Goal: Information Seeking & Learning: Compare options

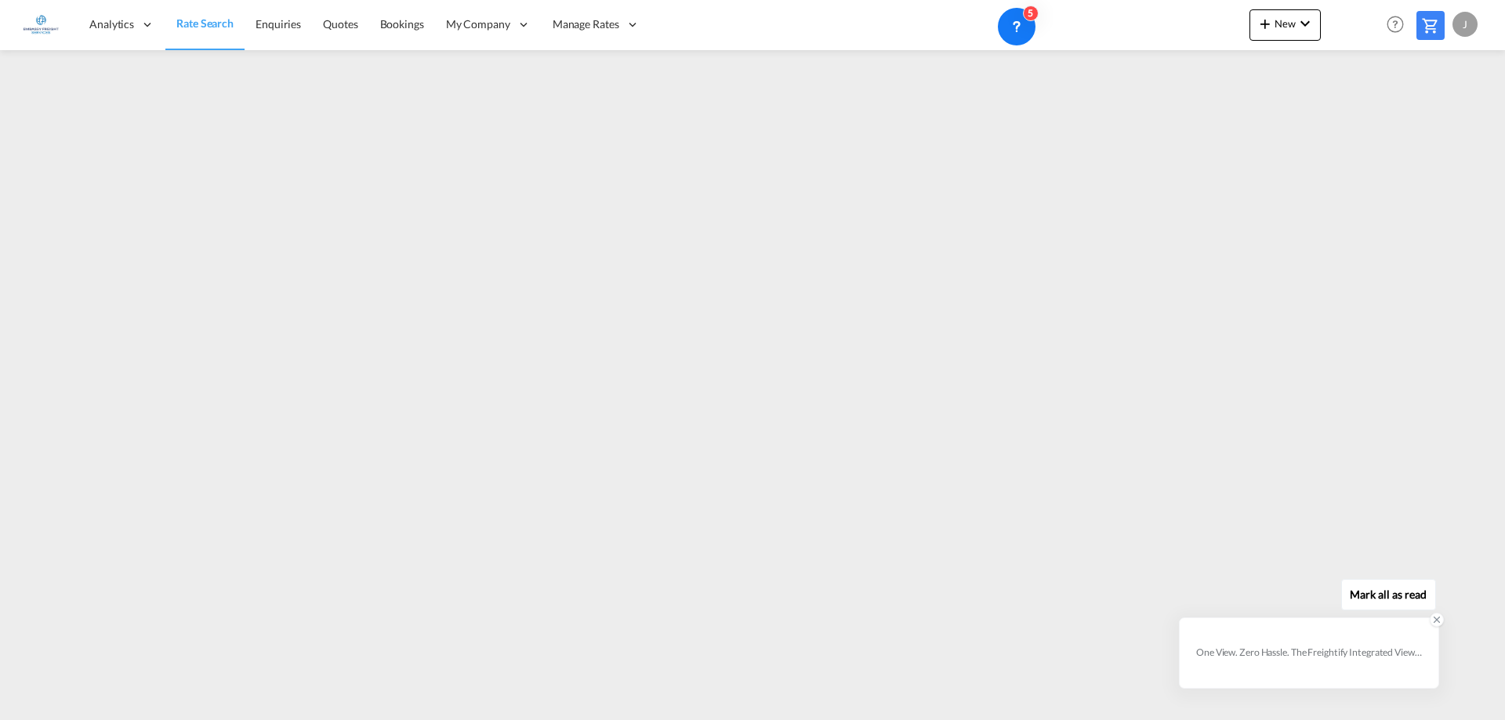
click at [1313, 657] on div "One View. Zero Hassle. The Freightify Integrated View embeds Freightify’s featu…" at bounding box center [1309, 652] width 226 height 13
